Goal: Task Accomplishment & Management: Use online tool/utility

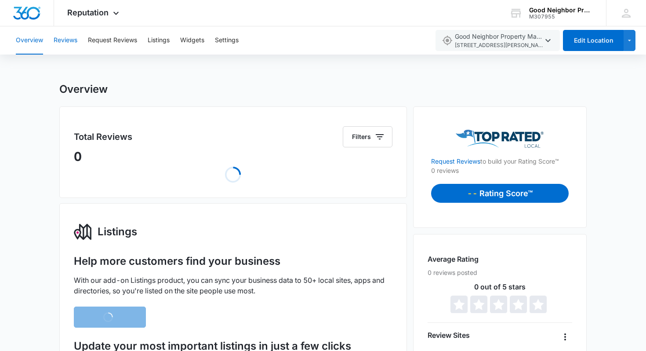
click at [63, 40] on button "Reviews" at bounding box center [66, 40] width 24 height 28
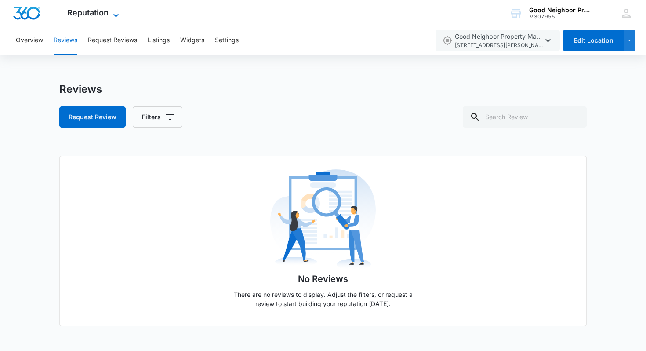
click at [100, 8] on span "Reputation" at bounding box center [87, 12] width 41 height 9
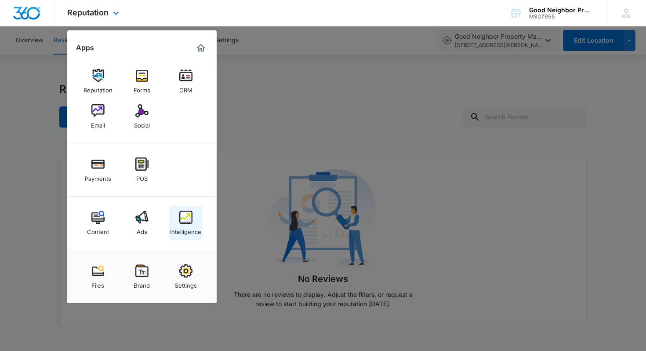
click at [180, 218] on img at bounding box center [185, 217] width 13 height 13
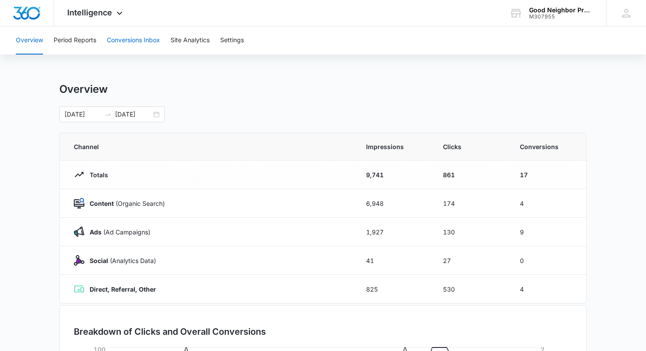
click at [123, 44] on button "Conversions Inbox" at bounding box center [133, 40] width 53 height 28
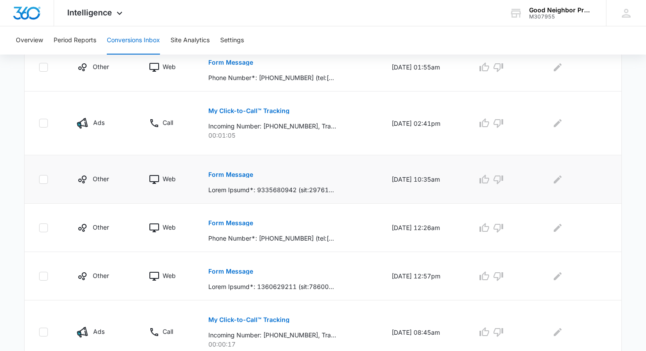
scroll to position [345, 0]
click at [230, 226] on button "Form Message" at bounding box center [230, 223] width 45 height 21
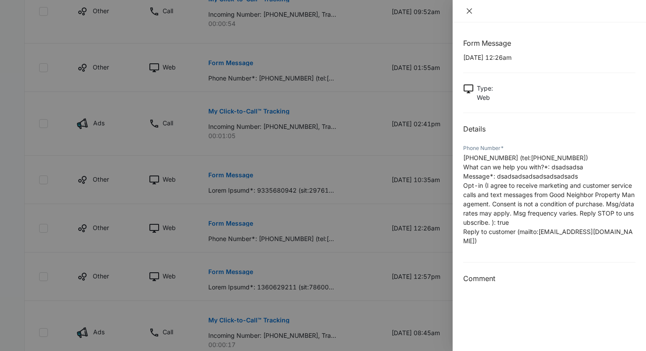
click at [469, 12] on icon "close" at bounding box center [469, 10] width 7 height 7
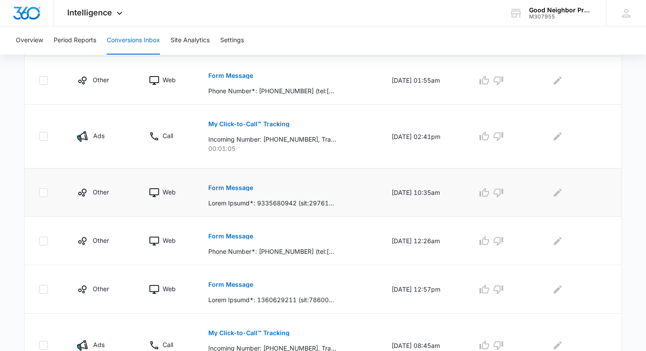
scroll to position [330, 0]
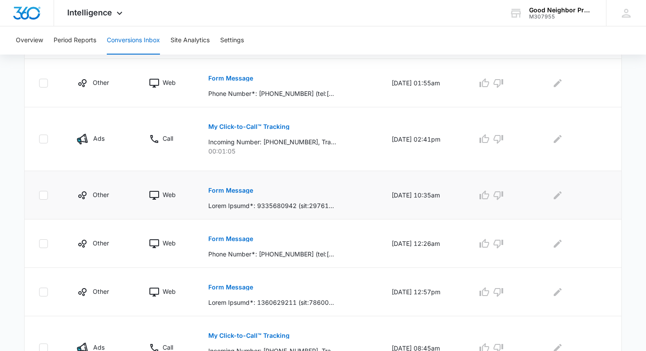
click at [227, 191] on p "Form Message" at bounding box center [230, 190] width 45 height 6
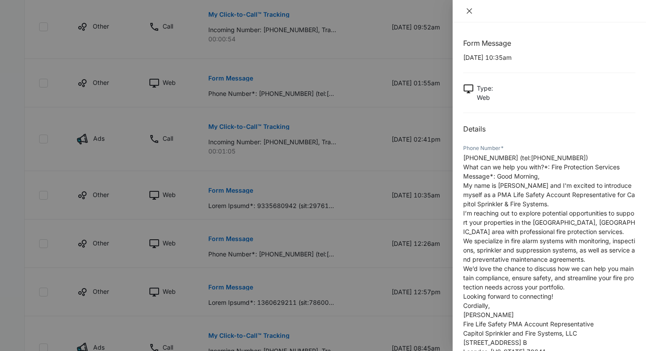
click at [468, 10] on icon "close" at bounding box center [469, 10] width 7 height 7
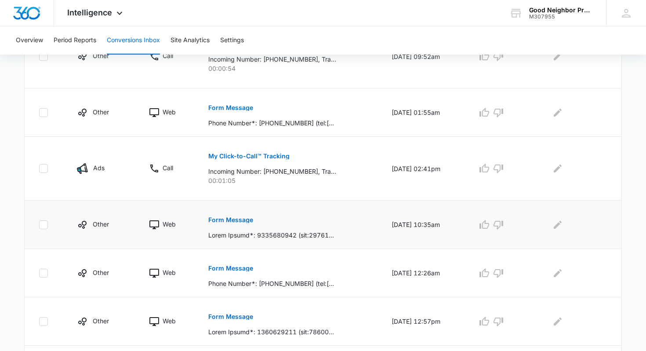
scroll to position [275, 0]
